Goal: Task Accomplishment & Management: Manage account settings

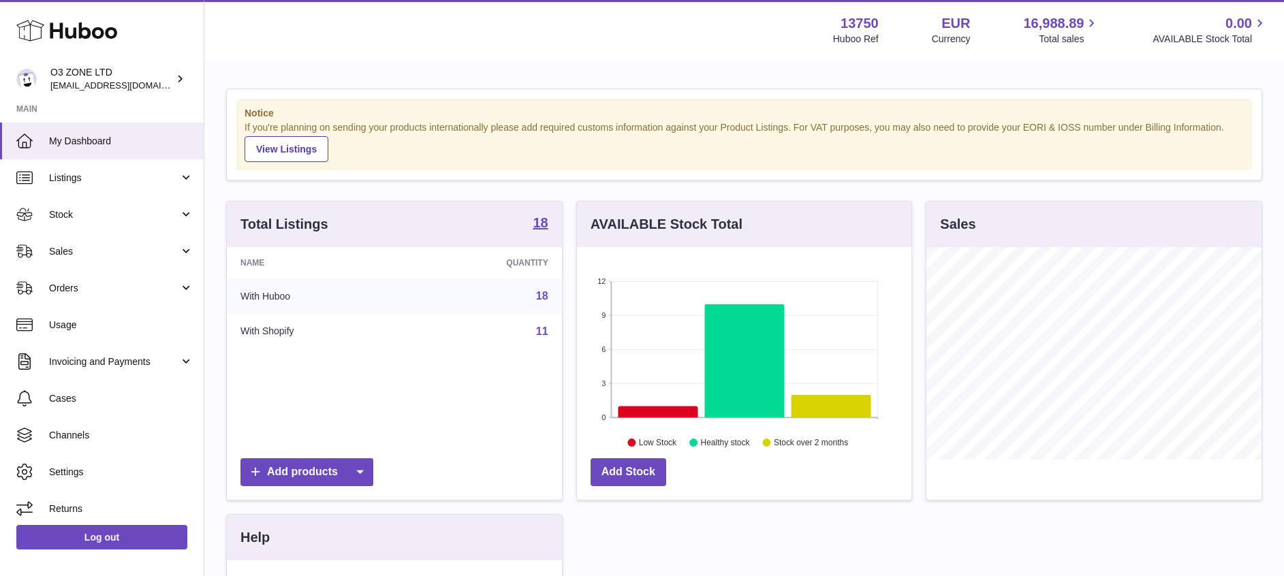
scroll to position [212, 334]
click at [135, 82] on span "[EMAIL_ADDRESS][DOMAIN_NAME]" at bounding box center [125, 85] width 150 height 11
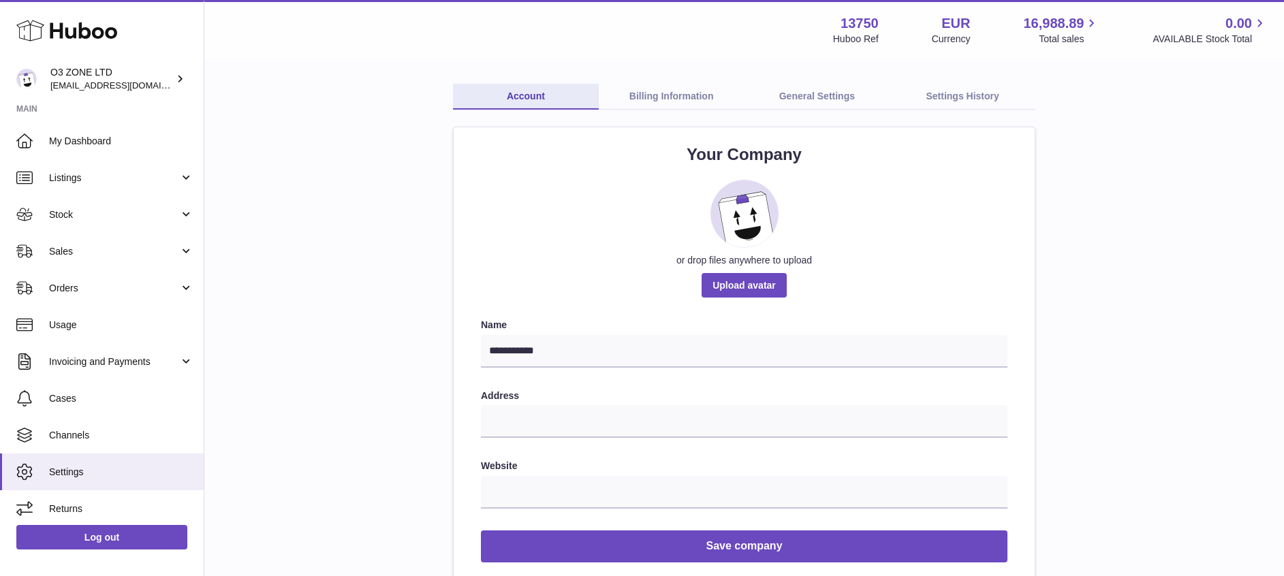
scroll to position [63, 0]
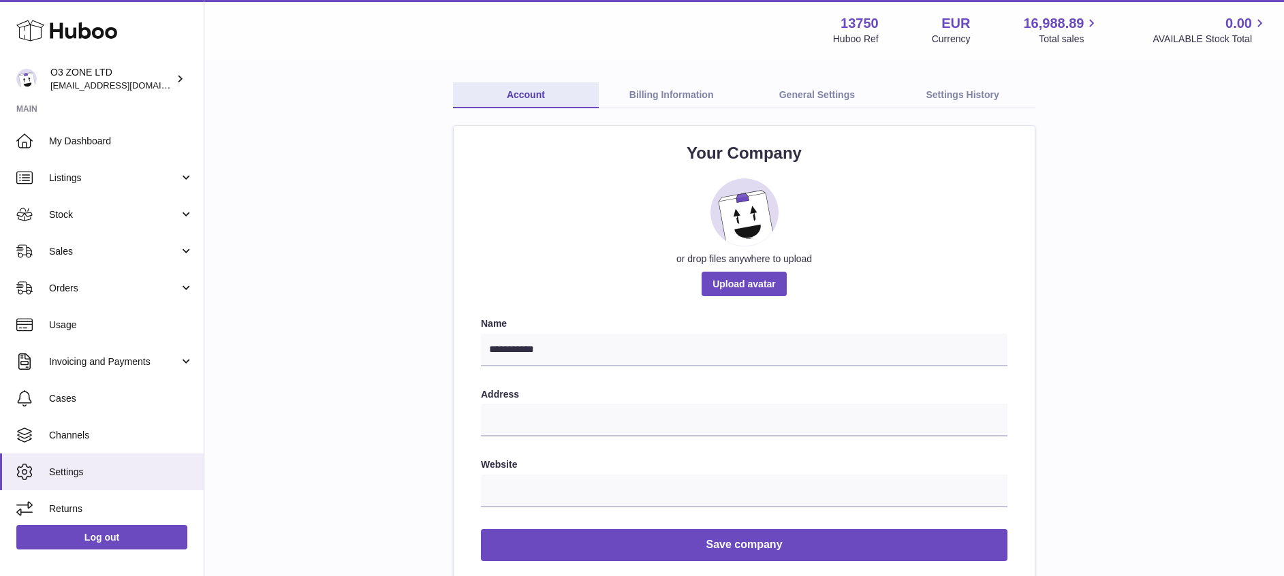
click at [653, 99] on link "Billing Information" at bounding box center [672, 95] width 146 height 26
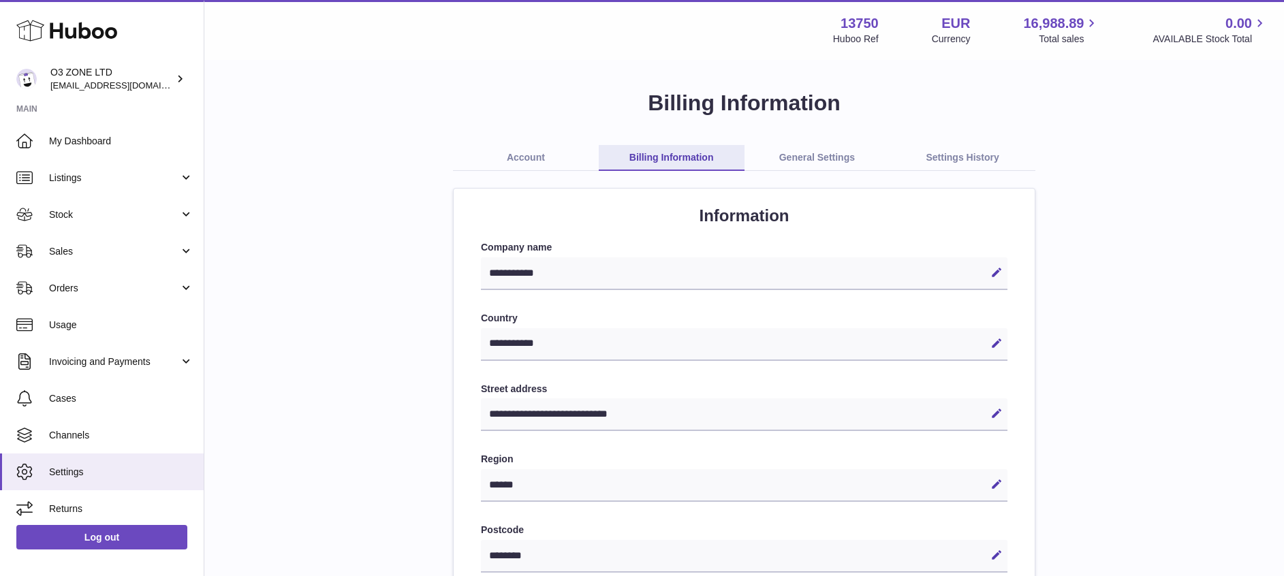
select select "**"
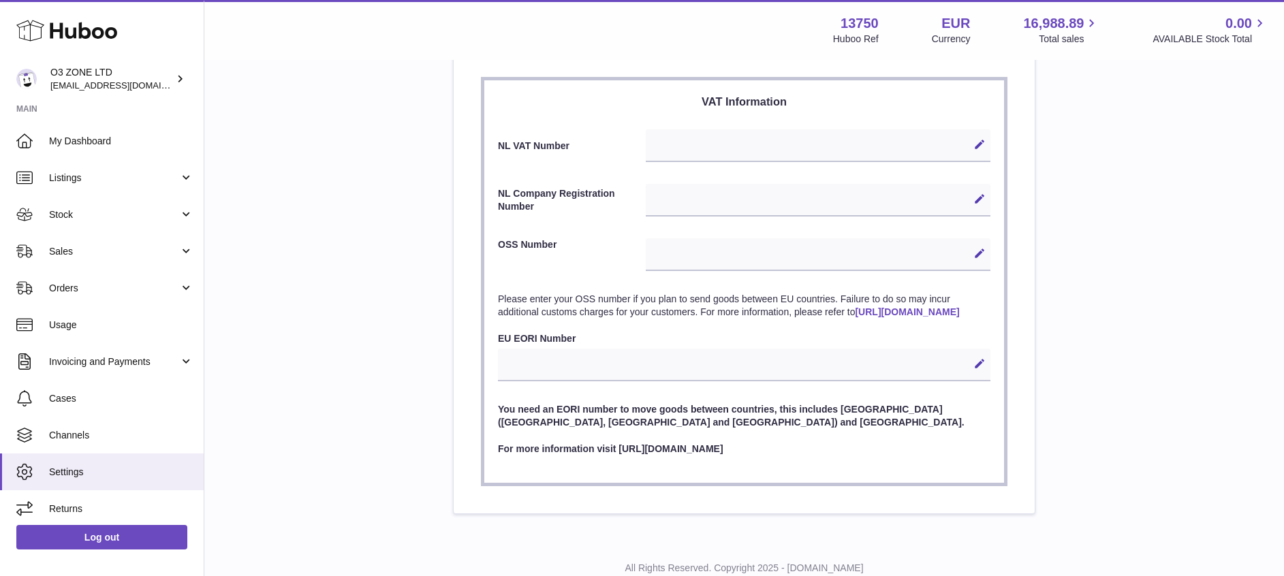
scroll to position [590, 0]
